Goal: Information Seeking & Learning: Learn about a topic

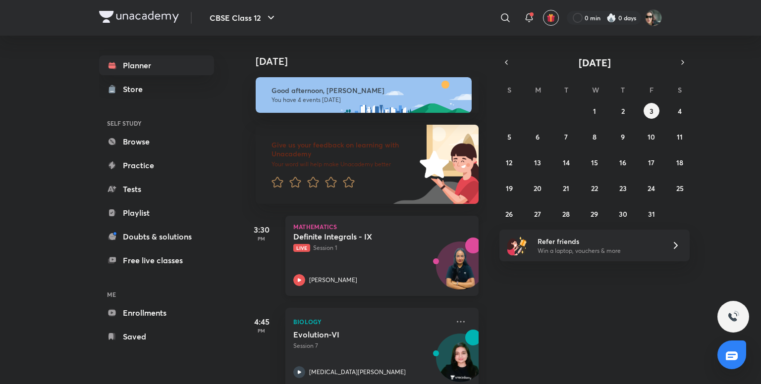
click at [370, 261] on div "Definite Integrals - IX Live Session 1 [PERSON_NAME]" at bounding box center [371, 259] width 156 height 54
